Goal: Task Accomplishment & Management: Complete application form

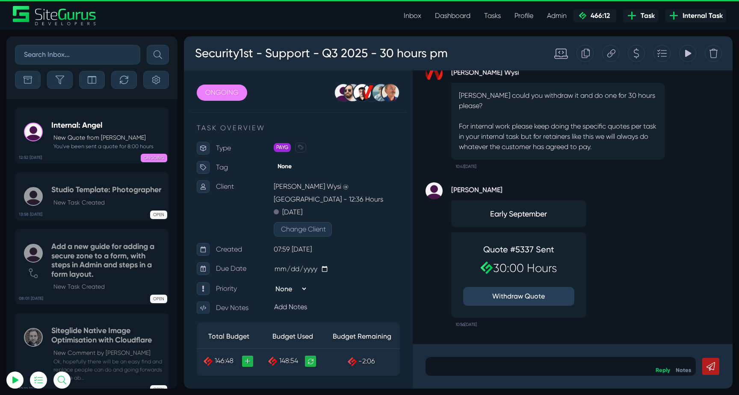
scroll to position [-1985, 0]
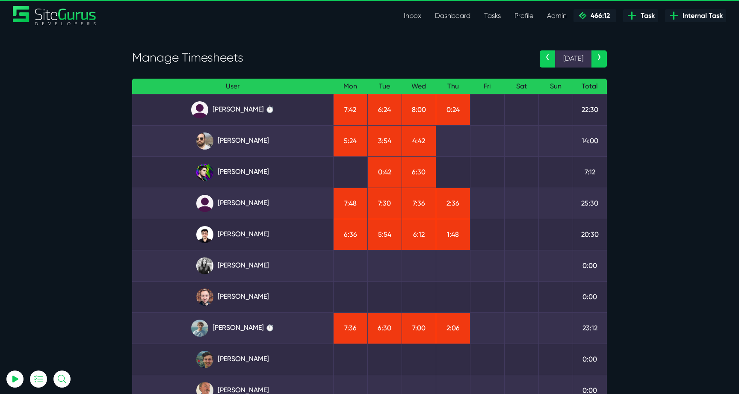
scroll to position [23, 0]
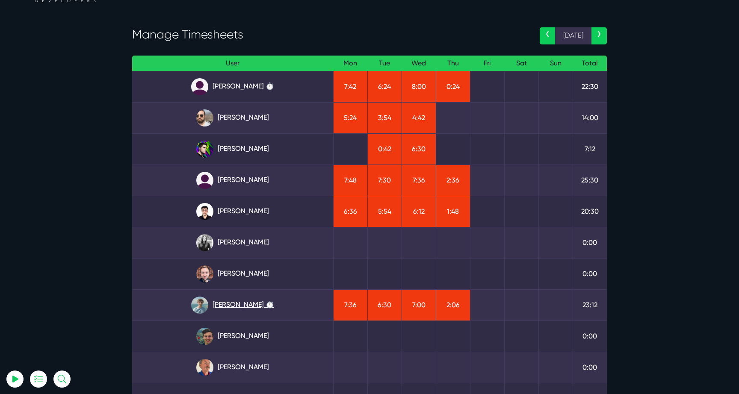
type input "luke@sitegurus.io"
click at [254, 300] on link "[PERSON_NAME] ⏱️" at bounding box center [232, 305] width 187 height 17
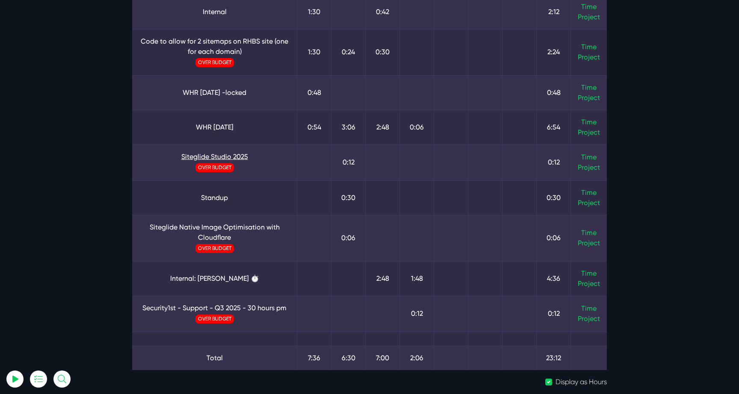
scroll to position [138, 0]
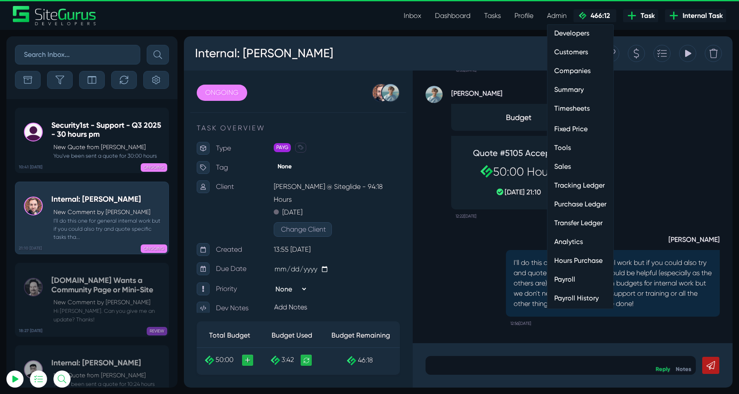
click at [583, 255] on link "Hours Purchase" at bounding box center [580, 260] width 66 height 17
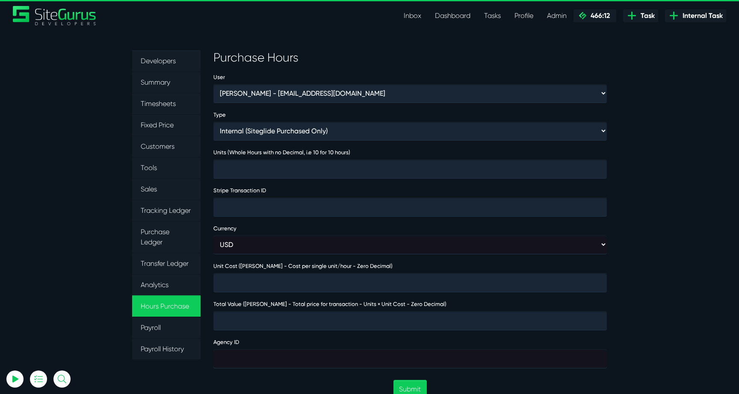
click at [481, 106] on form "User [PERSON_NAME] - [EMAIL_ADDRESS][DOMAIN_NAME] [PERSON_NAME] - [EMAIL_ADDRES…" at bounding box center [409, 382] width 393 height 621
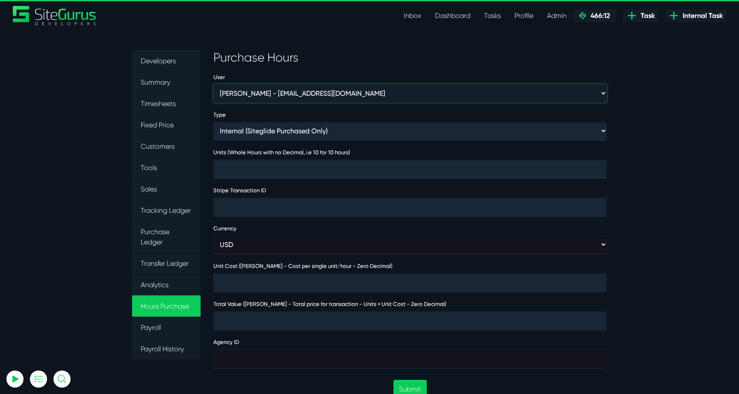
click at [482, 100] on select "[PERSON_NAME] - [EMAIL_ADDRESS][DOMAIN_NAME] [PERSON_NAME] - [EMAIL_ADDRESS][DO…" at bounding box center [409, 93] width 393 height 18
select select "368"
click at [213, 84] on select "[PERSON_NAME] - [EMAIL_ADDRESS][DOMAIN_NAME] [PERSON_NAME] - [EMAIL_ADDRESS][DO…" at bounding box center [409, 93] width 393 height 18
type input "1"
type input "4000"
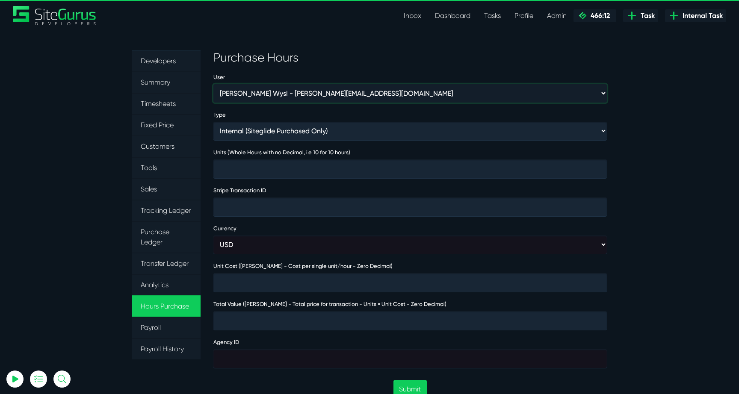
type input "4000"
type input "474032"
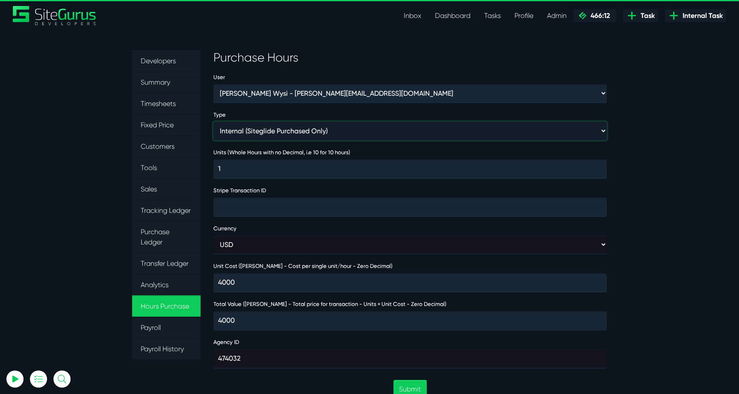
click at [348, 138] on select "Internal (Siteglide Purchased Only) Paid in Full (Ad-Hoc) Subscription (Subscri…" at bounding box center [409, 131] width 393 height 18
select select "INVOICE"
click at [213, 122] on select "Internal (Siteglide Purchased Only) Paid in Full (Ad-Hoc) Subscription (Subscri…" at bounding box center [409, 131] width 393 height 18
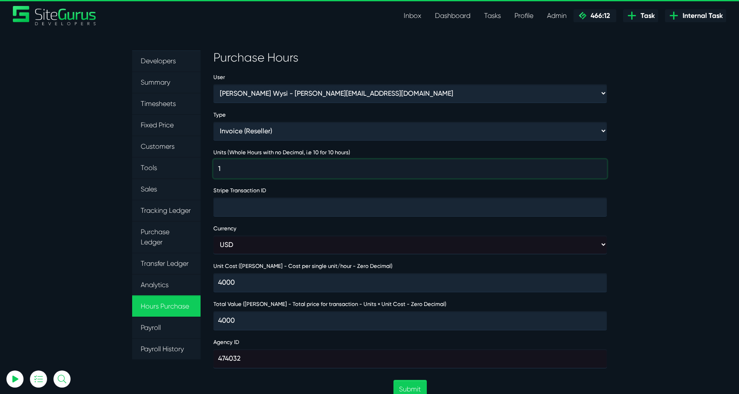
click at [303, 162] on input "1" at bounding box center [409, 168] width 393 height 19
type input "13"
type input "52000"
type input "130"
type input "520000"
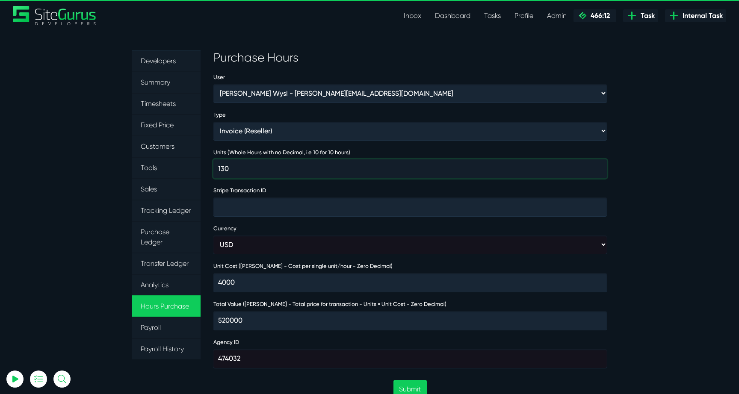
type input "30"
type input "120000"
type input "30"
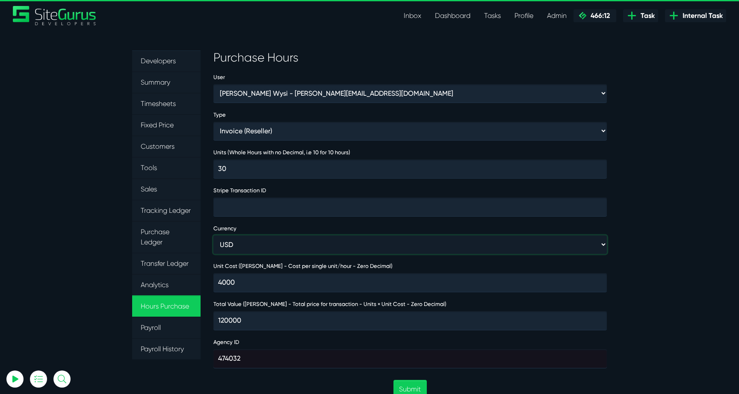
click at [303, 239] on select "USD GBP AUD" at bounding box center [409, 244] width 393 height 18
select select "gbp"
click at [213, 235] on select "USD GBP AUD" at bounding box center [409, 244] width 393 height 18
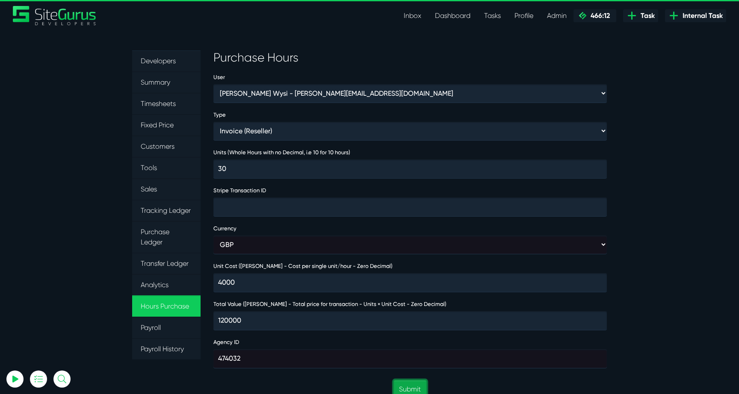
click at [407, 386] on button "Submit" at bounding box center [409, 389] width 33 height 18
click at [413, 18] on link "Inbox" at bounding box center [412, 15] width 31 height 17
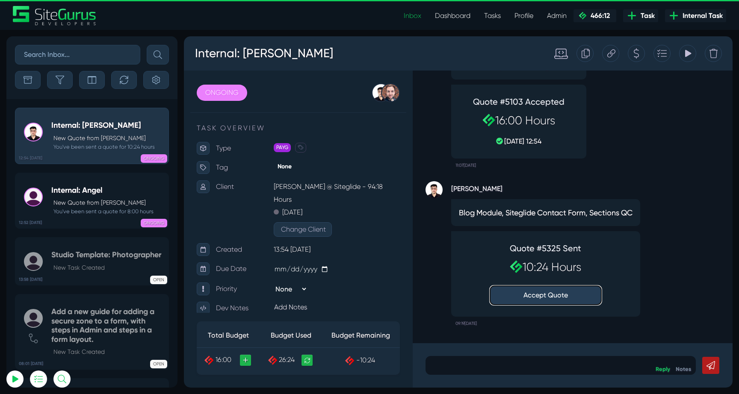
type input "[EMAIL_ADDRESS][DOMAIN_NAME]"
click at [554, 295] on button "Accept Quote" at bounding box center [545, 295] width 111 height 19
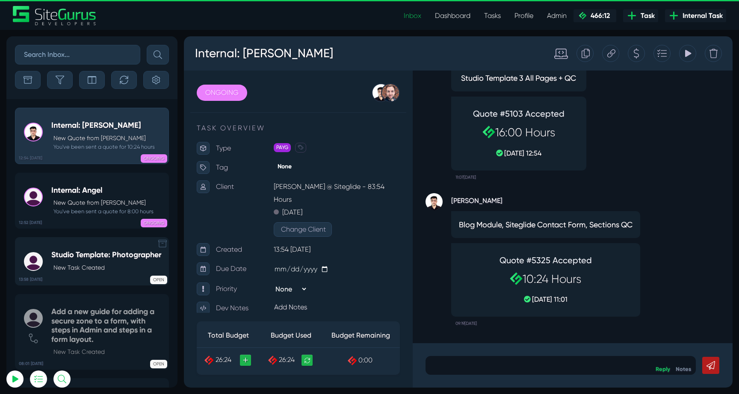
click at [76, 244] on link "13:58 [DATE] Studio Template: Photographer New Task Created OPEN" at bounding box center [92, 261] width 154 height 48
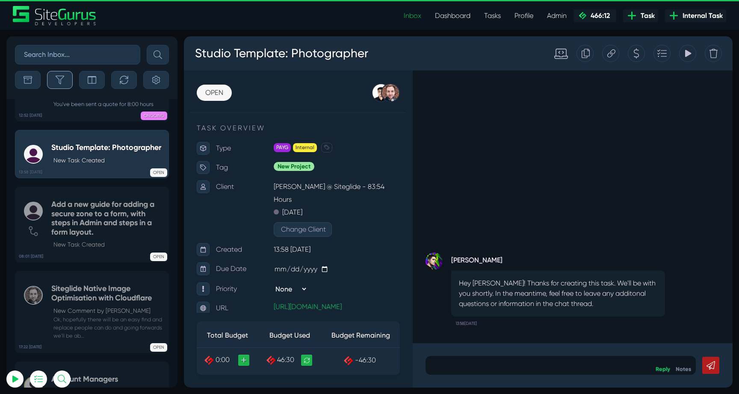
click at [72, 75] on button "button" at bounding box center [60, 80] width 26 height 18
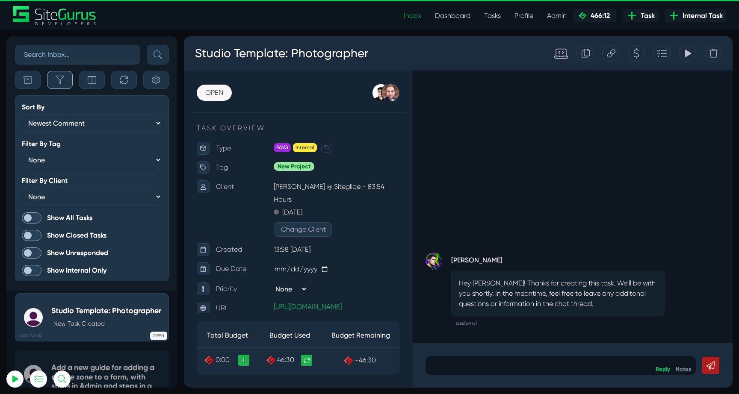
scroll to position [-2113, 0]
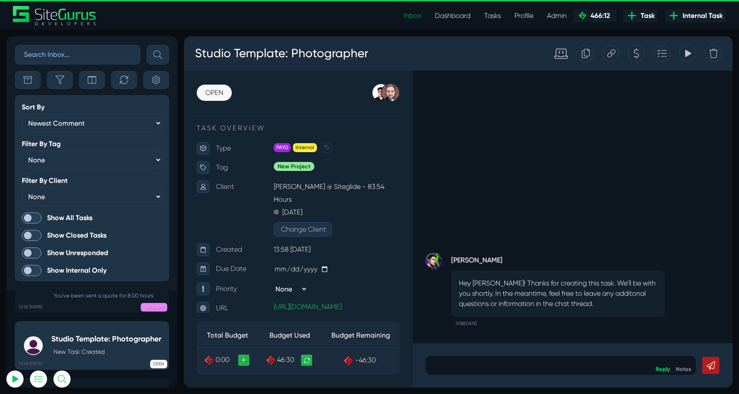
click at [35, 215] on span at bounding box center [32, 217] width 20 height 11
click at [0, 0] on input "Show All Tasks" at bounding box center [0, 0] width 0 height 0
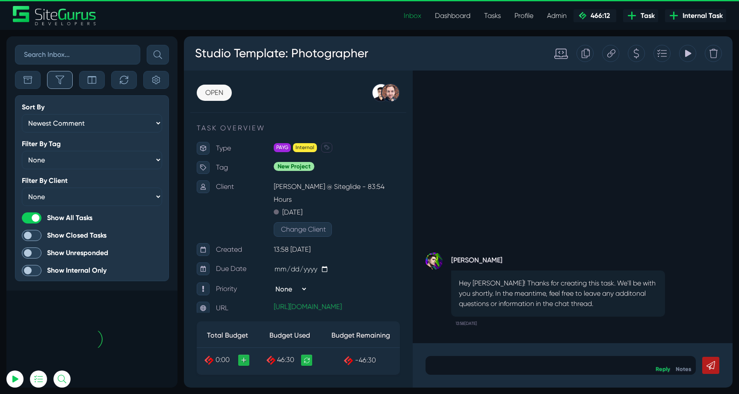
click at [62, 79] on icon "button" at bounding box center [60, 80] width 9 height 9
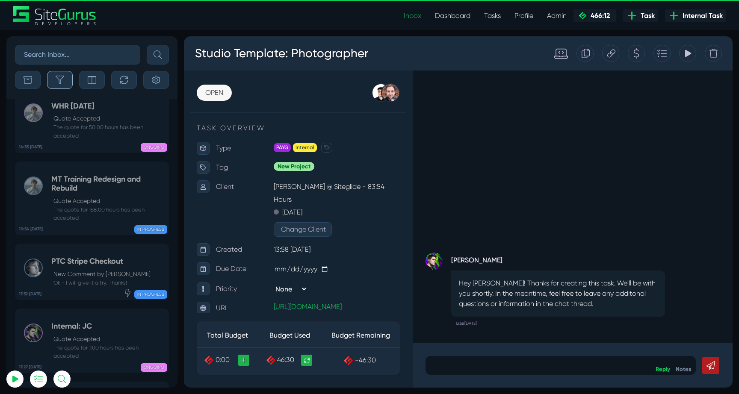
scroll to position [-34106, 0]
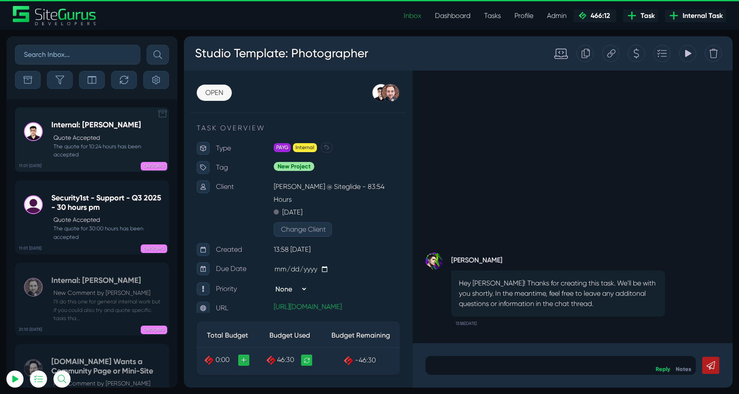
click at [72, 136] on p "Quote Accepted" at bounding box center [108, 137] width 111 height 9
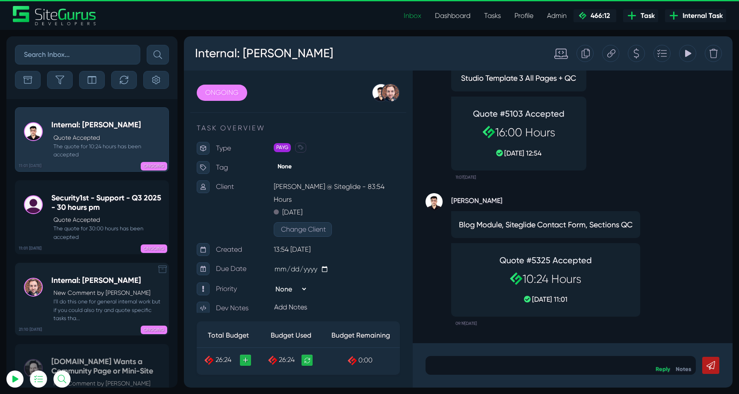
click at [75, 290] on p "New Comment by [PERSON_NAME]" at bounding box center [108, 292] width 111 height 9
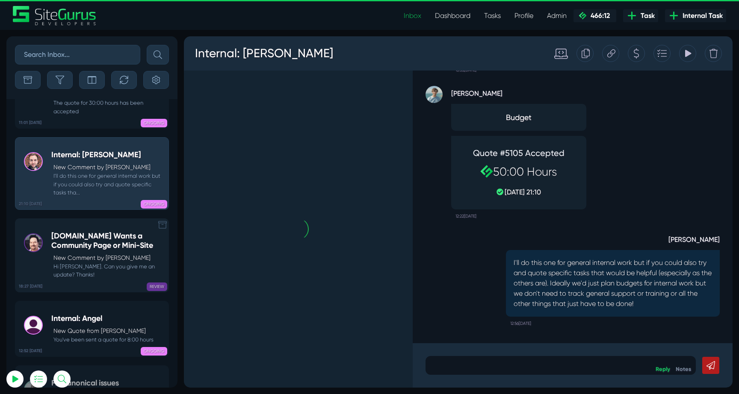
click at [88, 262] on small "Hi [PERSON_NAME]. Can you give me an update? Thanks!" at bounding box center [107, 270] width 113 height 16
